Goal: Task Accomplishment & Management: Use online tool/utility

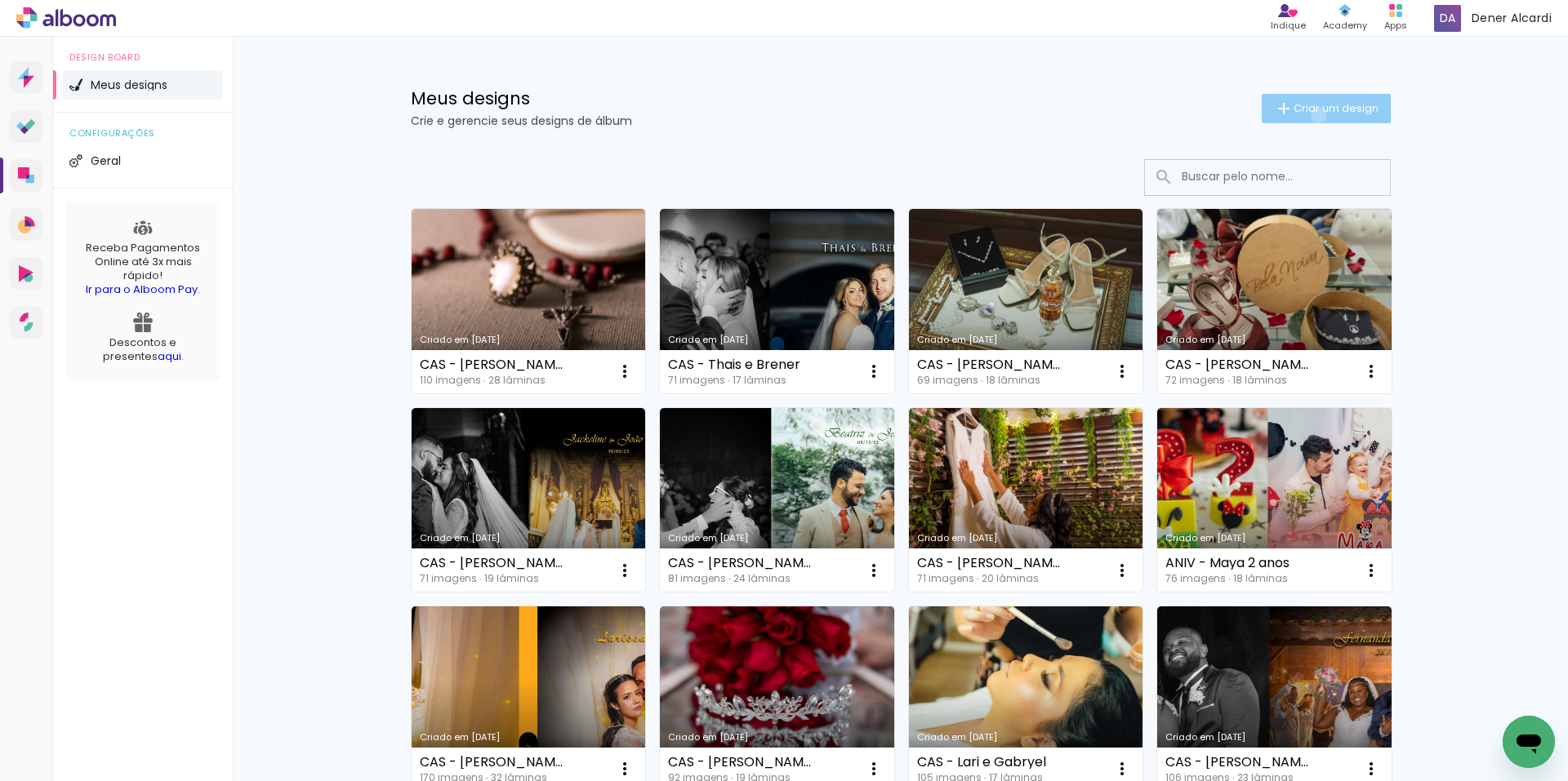
click at [1310, 114] on span "Criar um design" at bounding box center [1336, 108] width 85 height 10
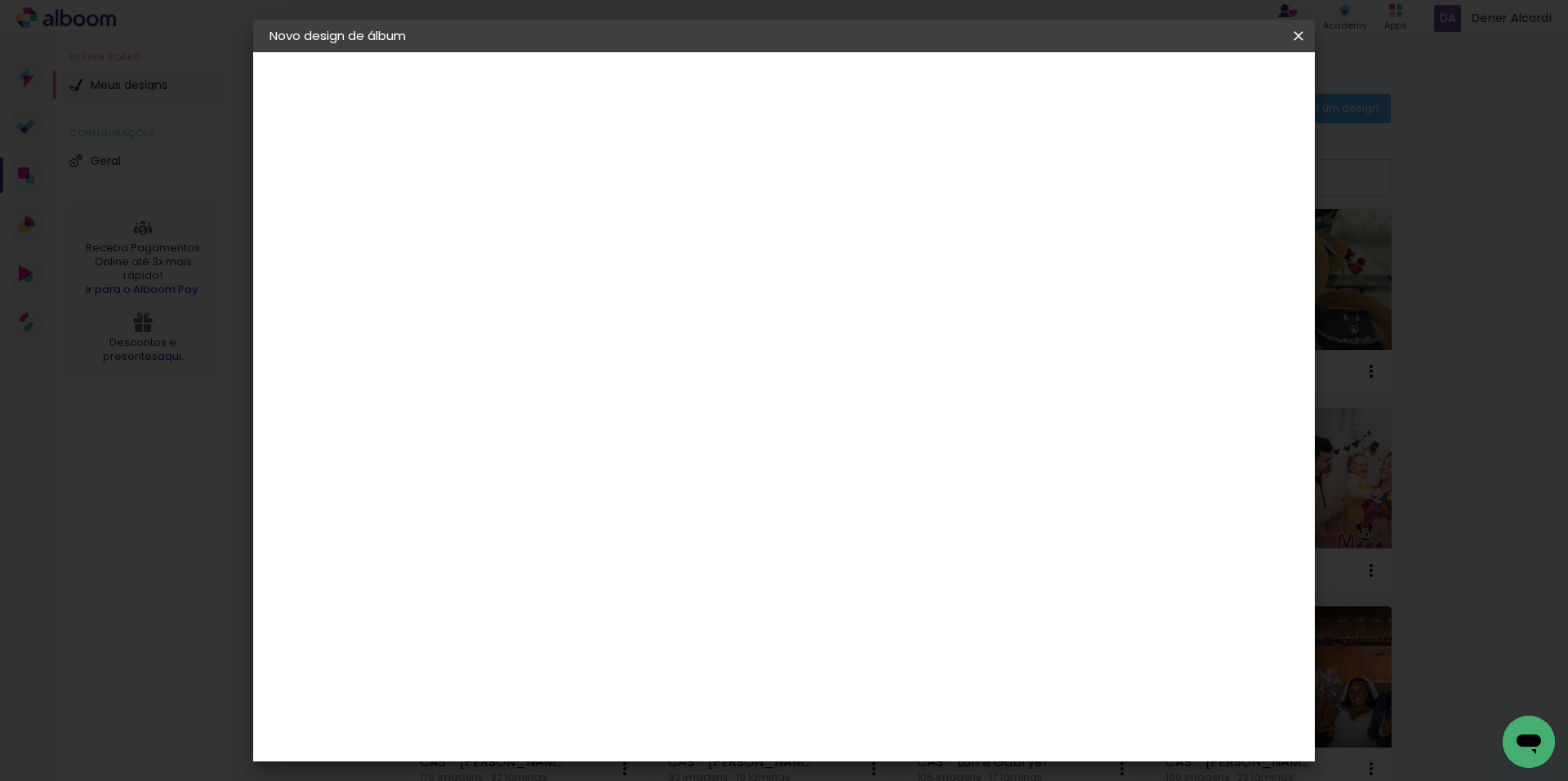
click at [537, 224] on input at bounding box center [537, 218] width 0 height 25
type input "[PERSON_NAME]"
type paper-input "[PERSON_NAME]"
click at [0, 0] on slot "Avançar" at bounding box center [0, 0] width 0 height 0
click at [843, 252] on paper-item "Tamanho Livre" at bounding box center [764, 249] width 157 height 36
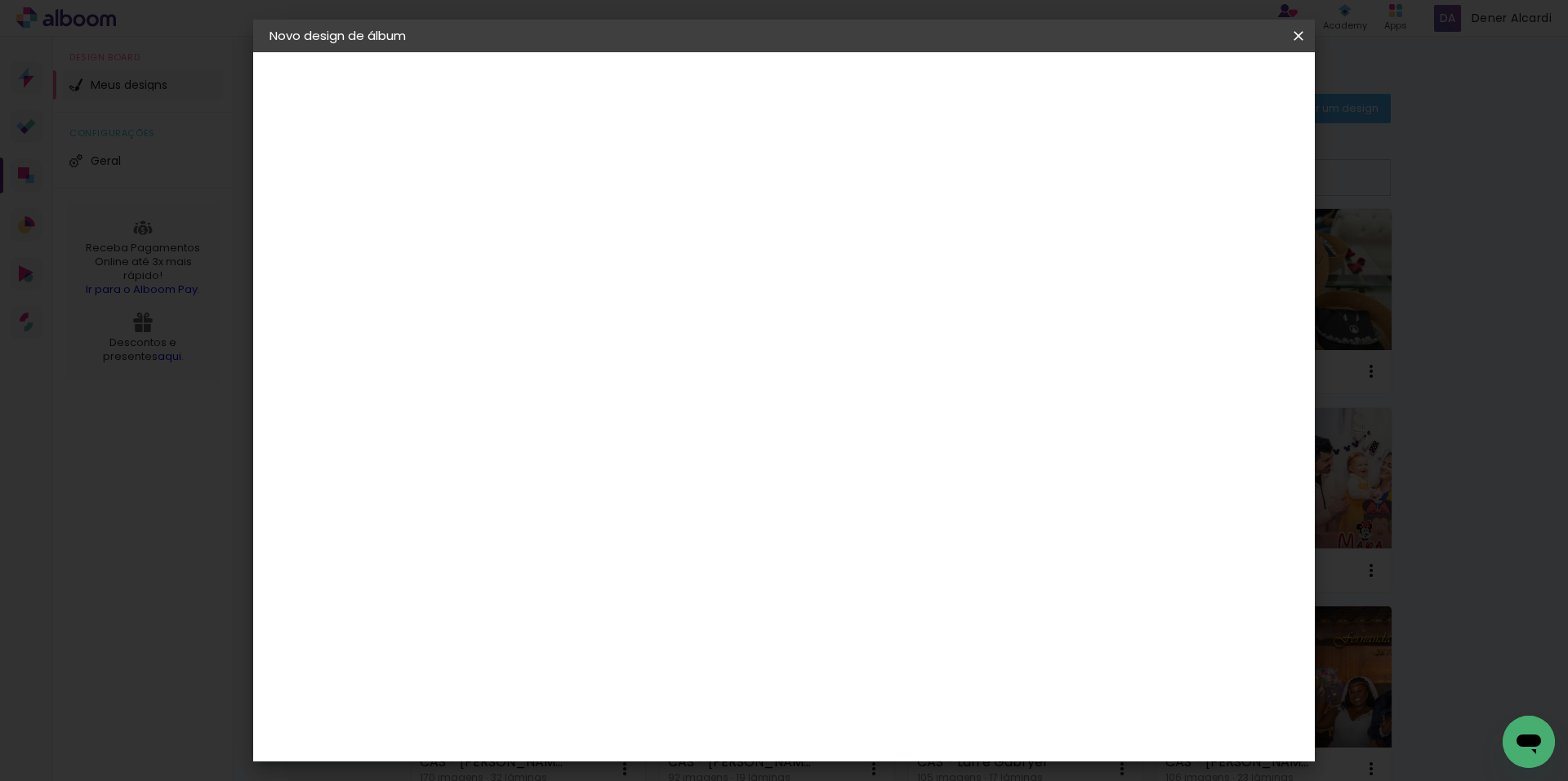
click at [0, 0] on slot "Avançar" at bounding box center [0, 0] width 0 height 0
click at [883, 681] on input "60" at bounding box center [874, 680] width 42 height 24
type input "50"
type paper-input "50"
click at [1116, 188] on div at bounding box center [1108, 188] width 15 height 15
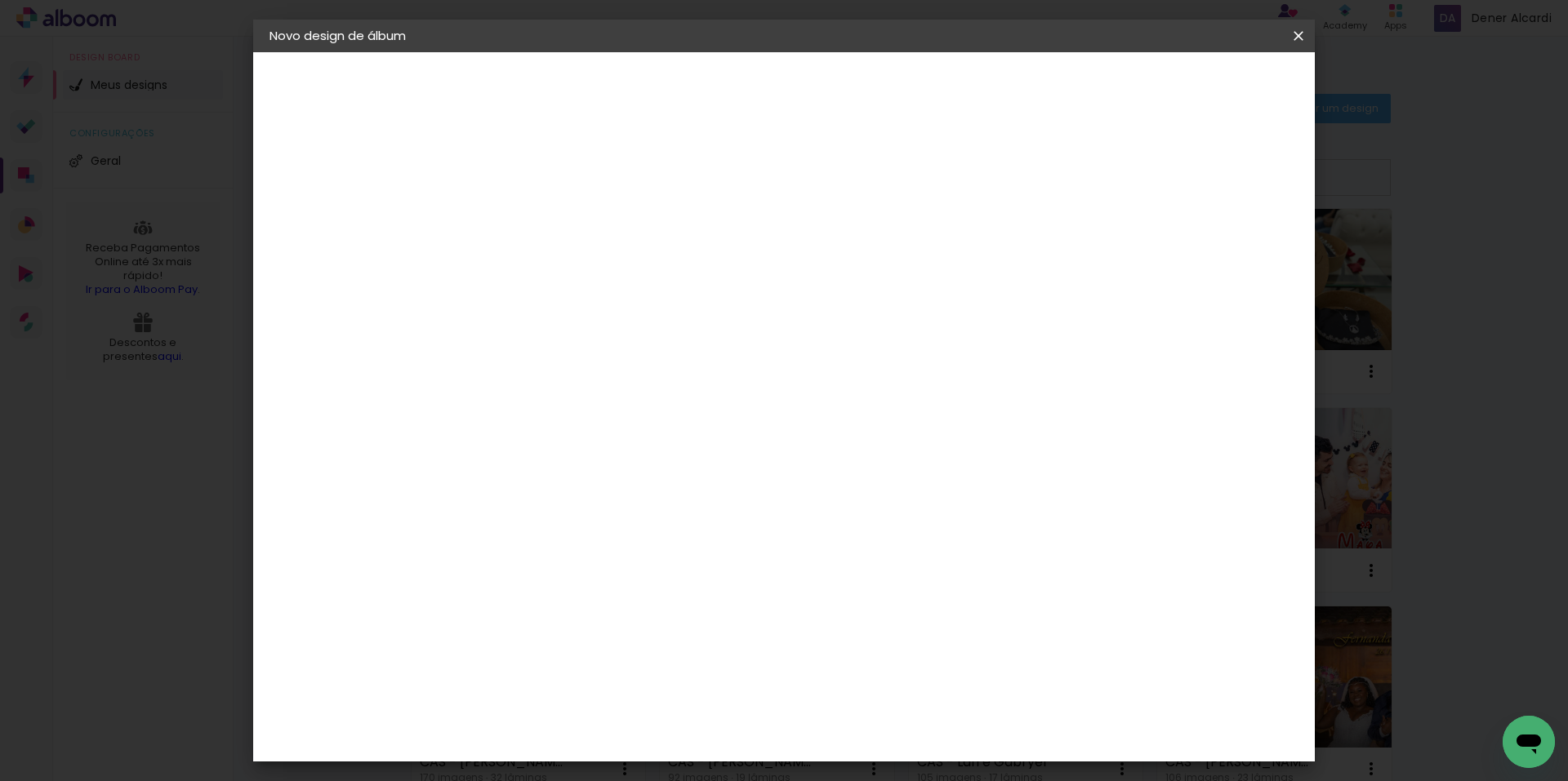
type paper-checkbox "on"
drag, startPoint x: 1238, startPoint y: 83, endPoint x: 1234, endPoint y: 95, distance: 12.6
click at [1197, 83] on span "Iniciar design" at bounding box center [1159, 86] width 74 height 11
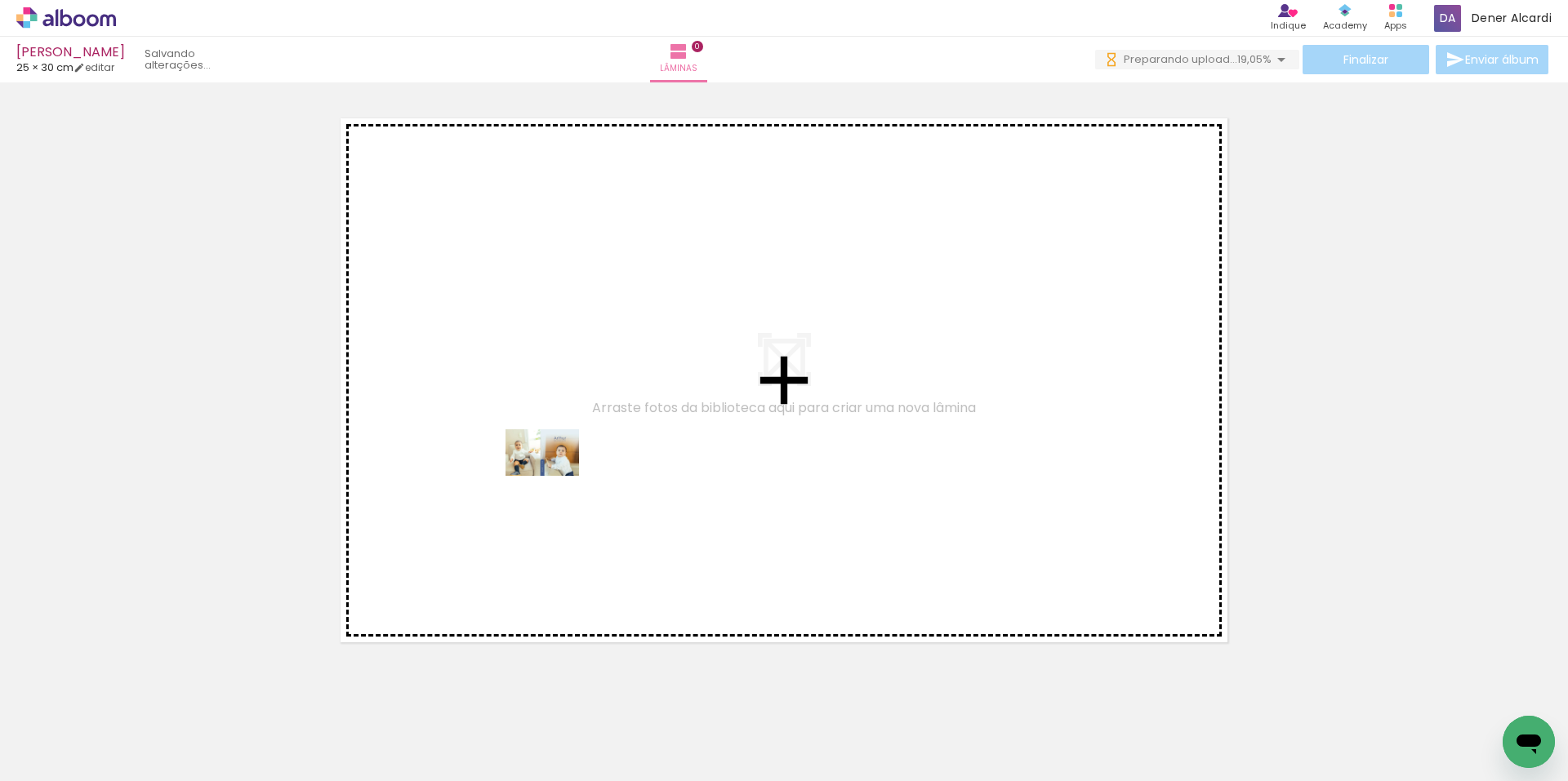
drag, startPoint x: 174, startPoint y: 739, endPoint x: 584, endPoint y: 489, distance: 480.2
click at [567, 471] on quentale-workspace at bounding box center [784, 390] width 1568 height 781
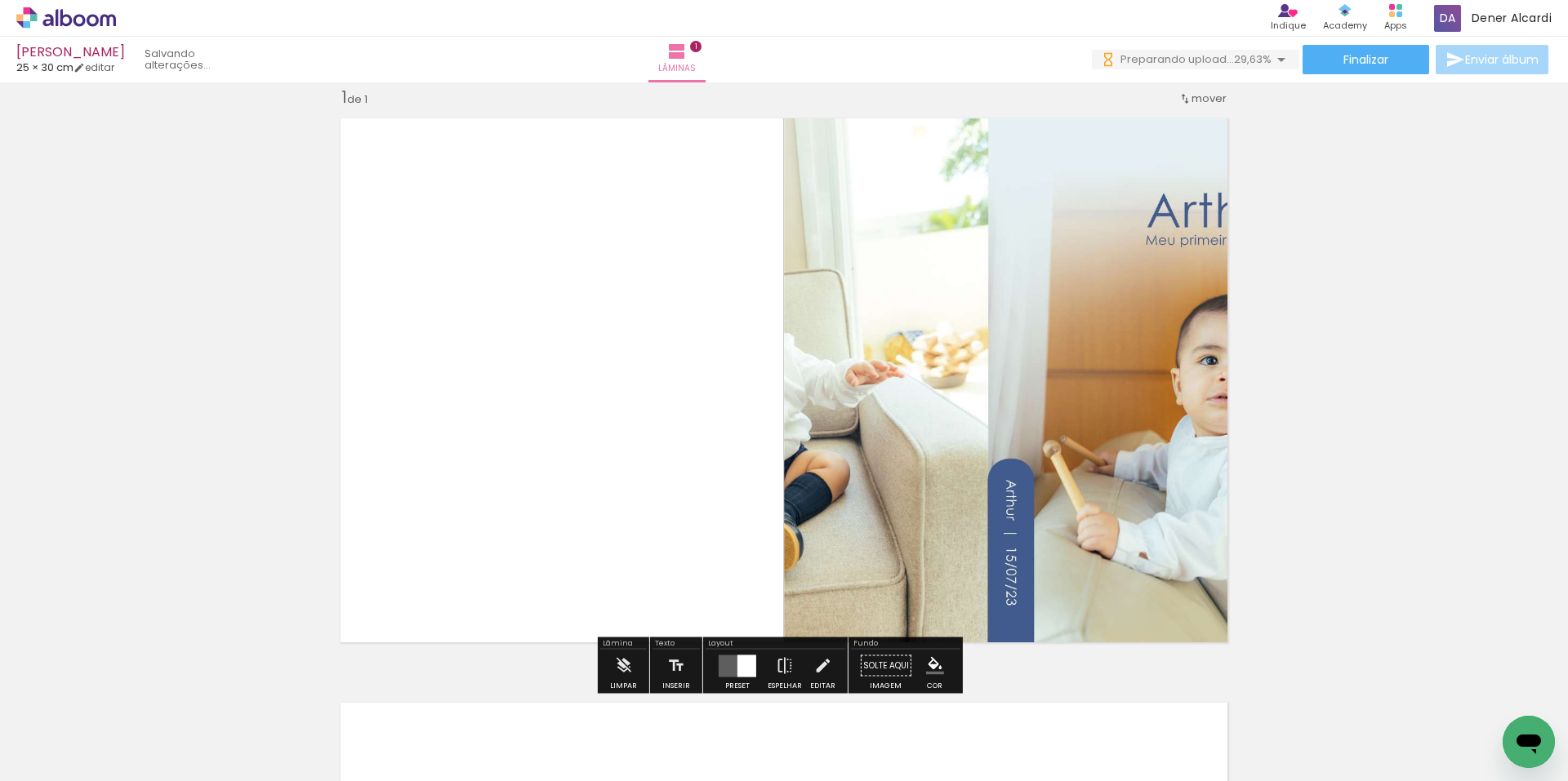
click at [738, 661] on div at bounding box center [747, 666] width 19 height 22
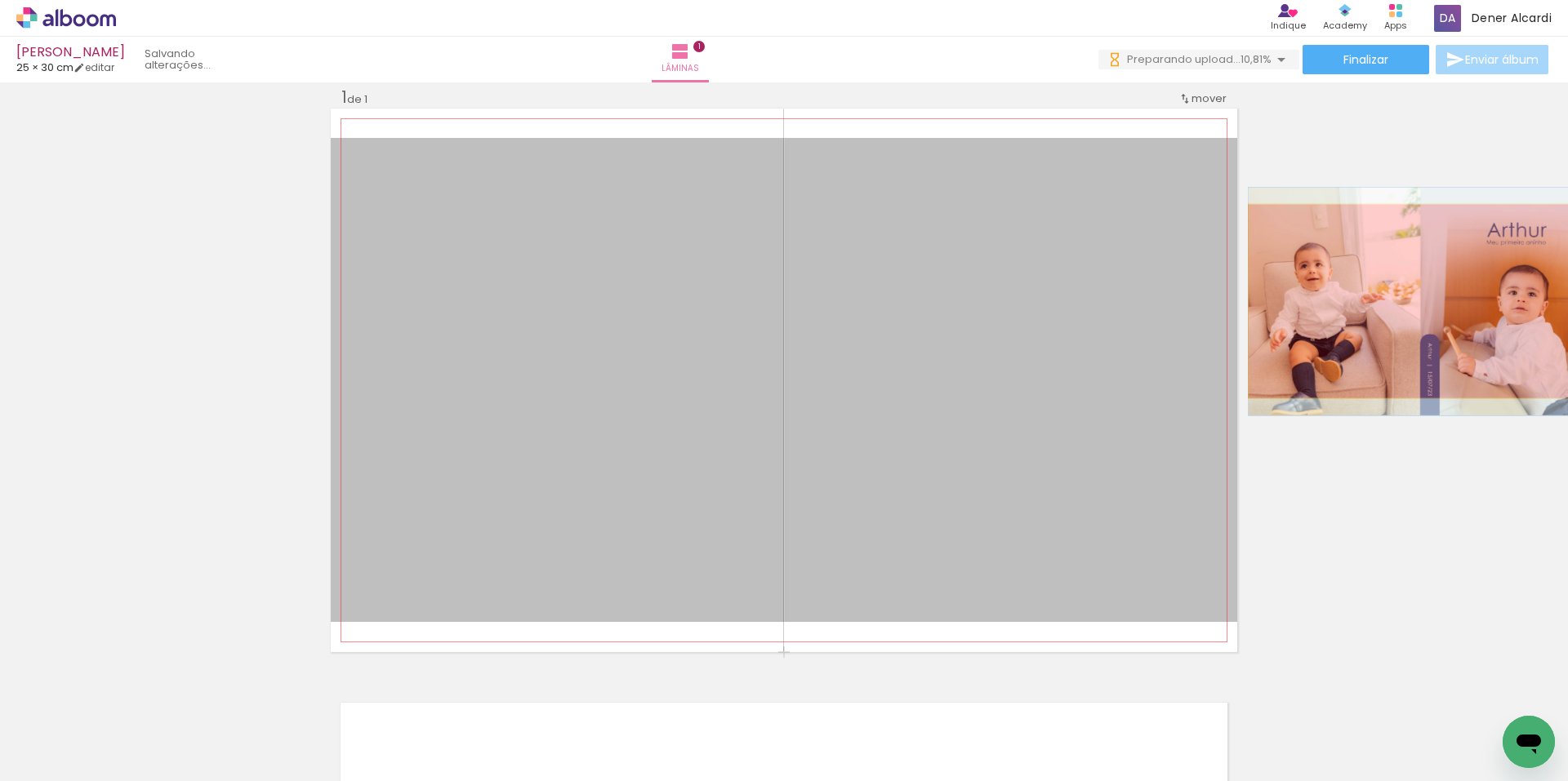
drag, startPoint x: 1014, startPoint y: 312, endPoint x: 1423, endPoint y: 301, distance: 409.1
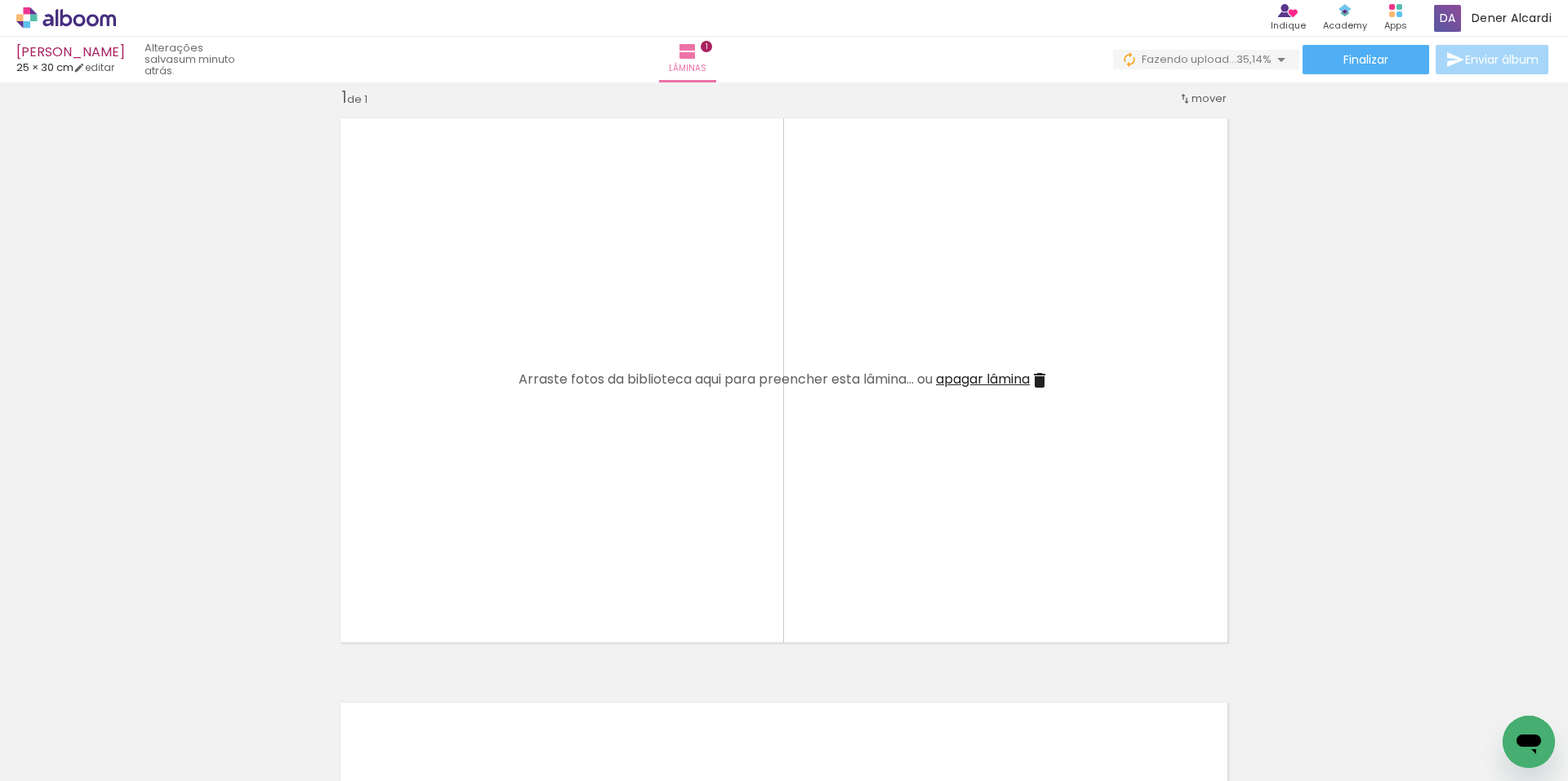
click at [29, 68] on span "25 × 30 cm" at bounding box center [45, 67] width 57 height 15
click at [111, 64] on link "editar" at bounding box center [93, 67] width 40 height 14
type input "30"
type input "50"
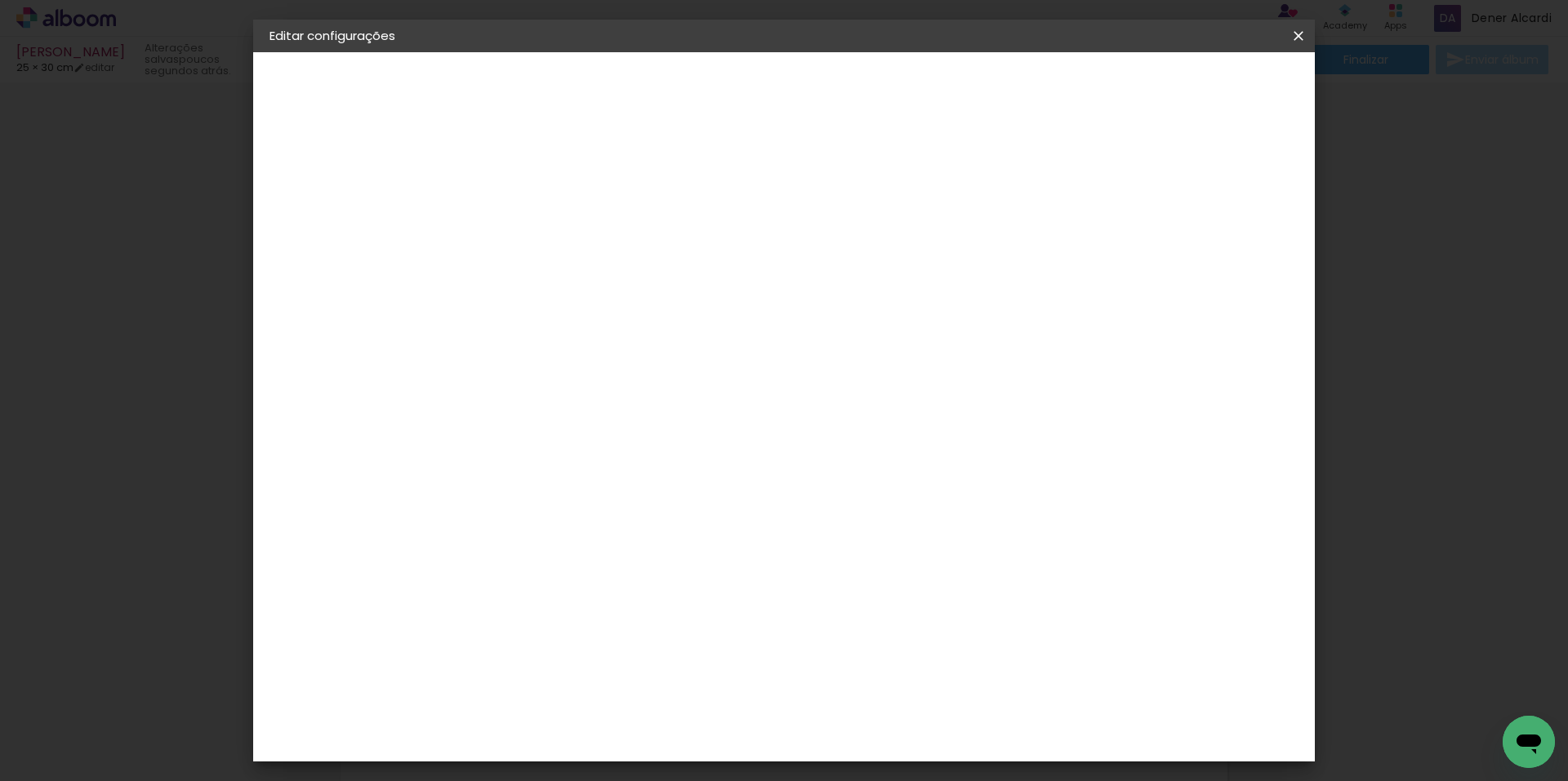
click at [551, 164] on div "mm Mostrar sangria" at bounding box center [851, 129] width 772 height 154
click at [719, 249] on span "25" at bounding box center [713, 255] width 28 height 24
